Goal: Communication & Community: Answer question/provide support

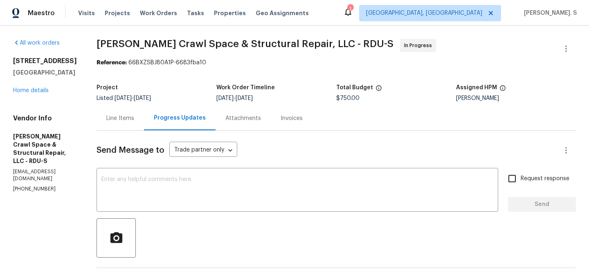
click at [30, 94] on div "107 Galena Ct Durham, NC 27704 Home details" at bounding box center [45, 76] width 64 height 38
click at [25, 85] on div "107 Galena Ct Durham, NC 27704 Home details" at bounding box center [45, 76] width 64 height 38
click at [25, 90] on link "Home details" at bounding box center [31, 91] width 36 height 6
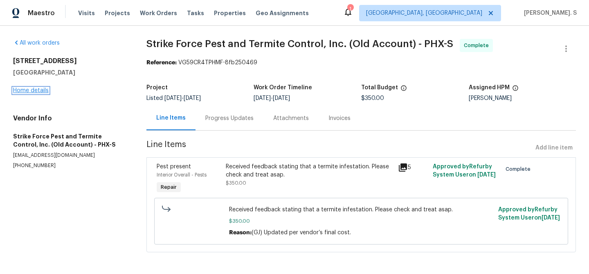
click at [35, 92] on link "Home details" at bounding box center [31, 91] width 36 height 6
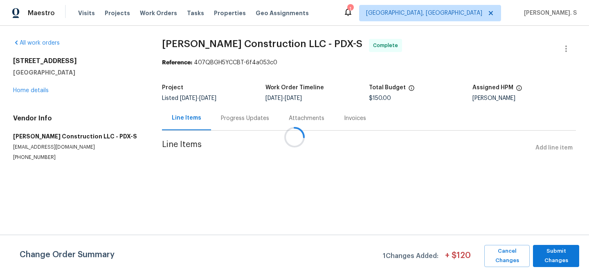
click at [36, 95] on div "All work orders 14308 SE 7th Way Vancouver, WA 98683 Home details Vendor Info B…" at bounding box center [77, 100] width 129 height 122
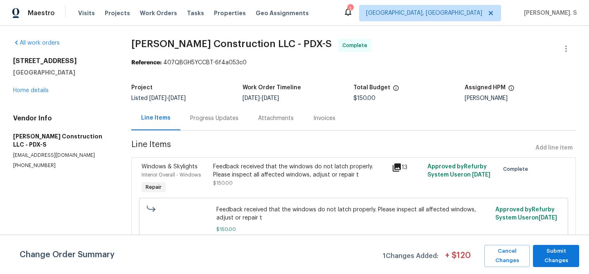
click at [32, 86] on div "14308 SE 7th Way Vancouver, WA 98683 Home details" at bounding box center [62, 76] width 99 height 38
click at [30, 88] on link "Home details" at bounding box center [31, 91] width 36 height 6
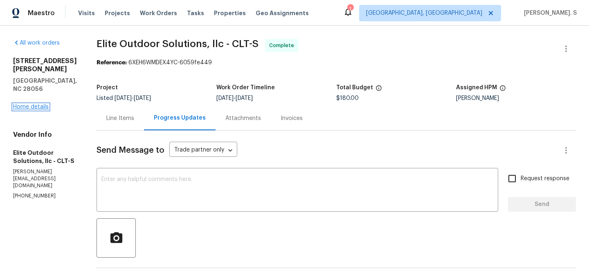
click at [39, 104] on link "Home details" at bounding box center [31, 107] width 36 height 6
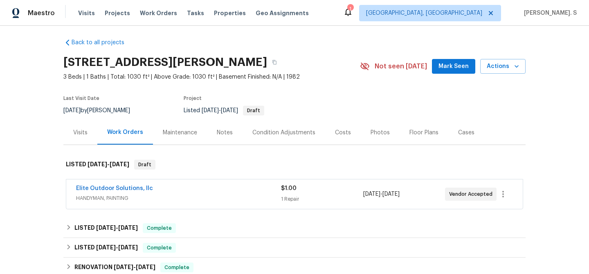
scroll to position [5, 0]
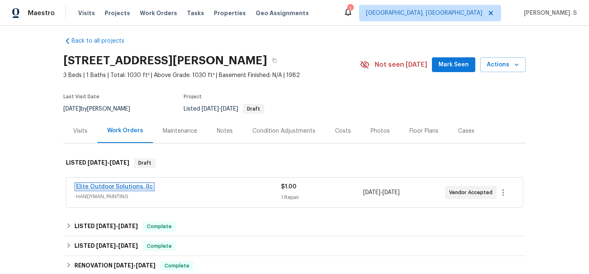
click at [142, 184] on link "Elite Outdoor Solutions, llc" at bounding box center [114, 187] width 77 height 6
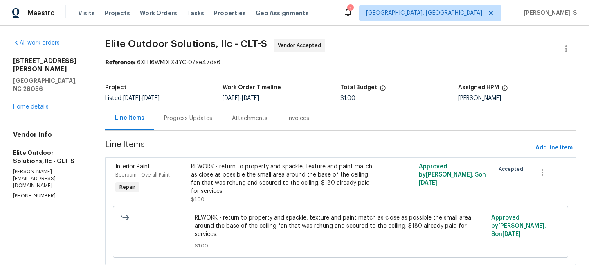
click at [170, 108] on div "Progress Updates" at bounding box center [188, 118] width 68 height 24
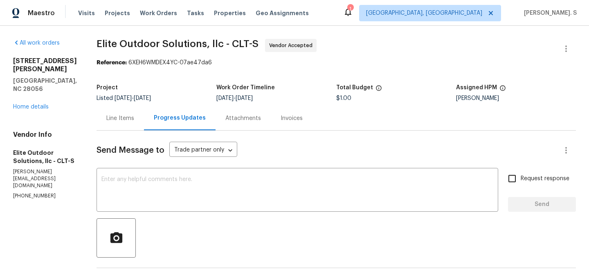
click at [214, 169] on div "Send Message to Trade partner only Trade partner only ​ x ​ Request response Se…" at bounding box center [337, 271] width 480 height 281
click at [211, 173] on div "x ​" at bounding box center [298, 191] width 402 height 42
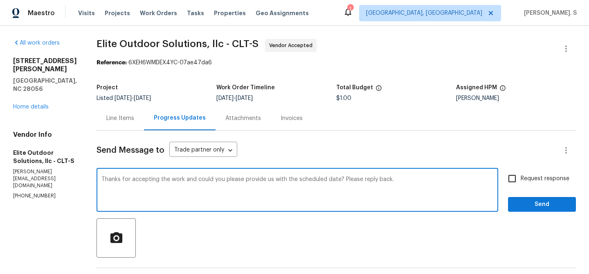
type textarea "Thanks for accepting the work and could you please provide us with the schedule…"
click at [508, 181] on input "Request response" at bounding box center [512, 178] width 17 height 17
checkbox input "true"
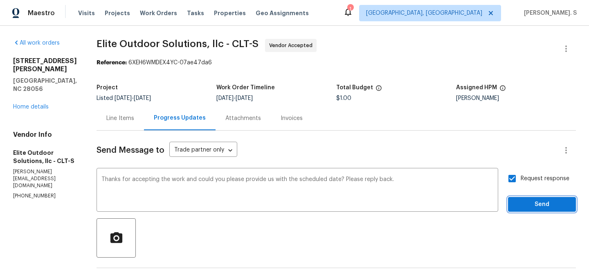
click at [518, 200] on span "Send" at bounding box center [542, 204] width 55 height 10
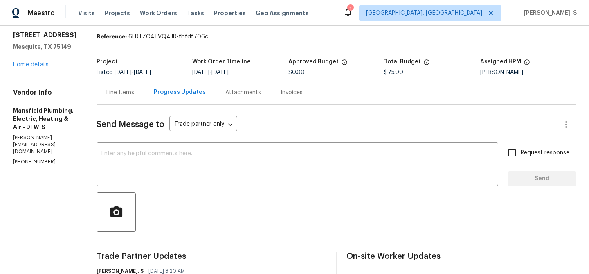
scroll to position [34, 0]
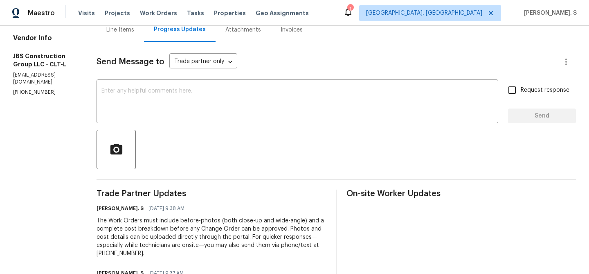
scroll to position [160, 0]
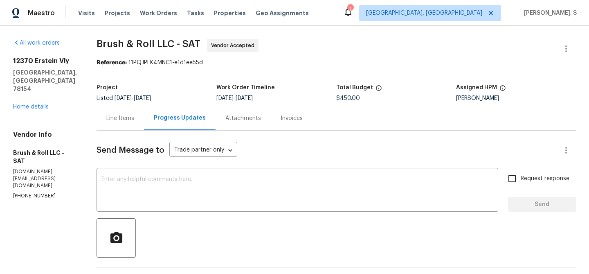
scroll to position [140, 0]
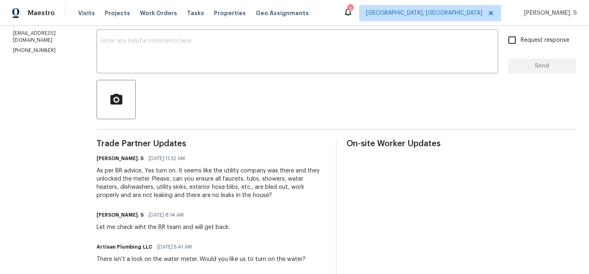
scroll to position [143, 0]
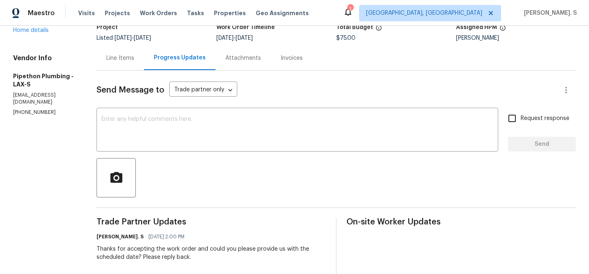
scroll to position [82, 0]
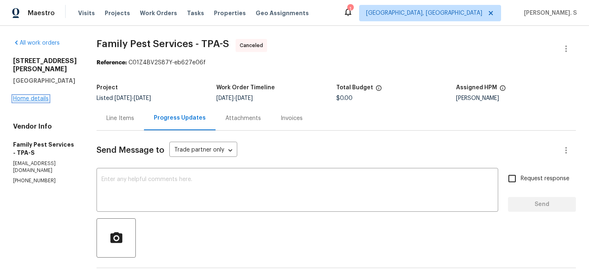
click at [45, 96] on link "Home details" at bounding box center [31, 99] width 36 height 6
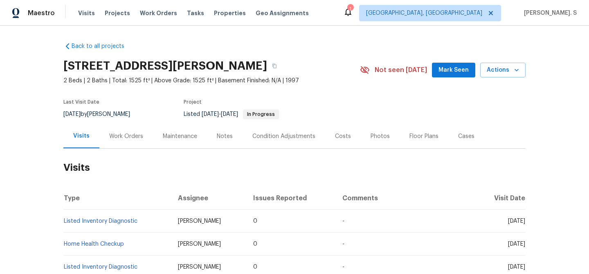
click at [127, 134] on div "Work Orders" at bounding box center [126, 136] width 34 height 8
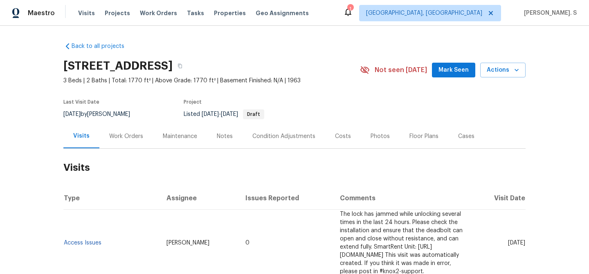
click at [144, 134] on div "Work Orders" at bounding box center [126, 136] width 54 height 24
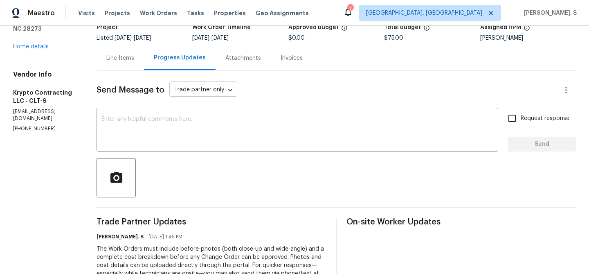
scroll to position [91, 0]
